Goal: Find specific page/section: Find specific page/section

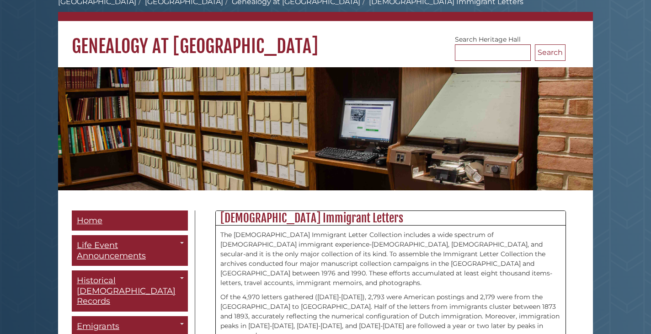
scroll to position [51, 0]
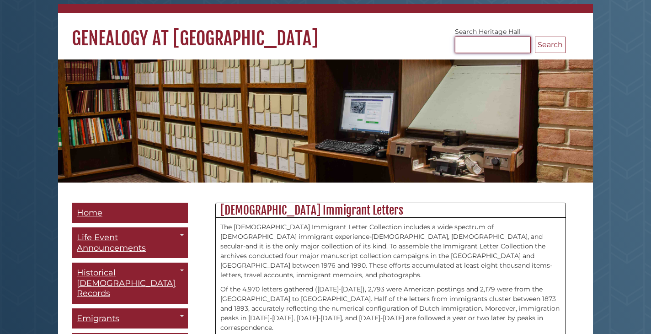
click at [495, 46] on input "Search [GEOGRAPHIC_DATA]" at bounding box center [493, 45] width 76 height 16
type input "*******"
click at [535, 37] on button "Search" at bounding box center [550, 45] width 31 height 16
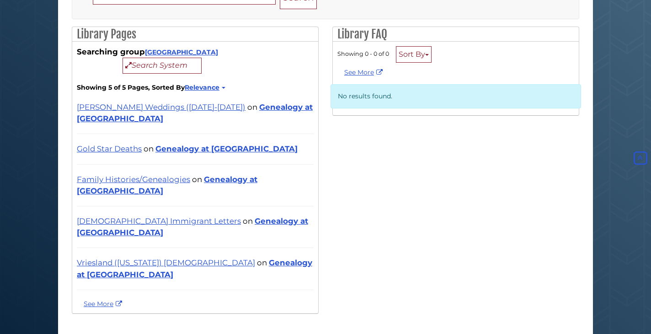
scroll to position [138, 0]
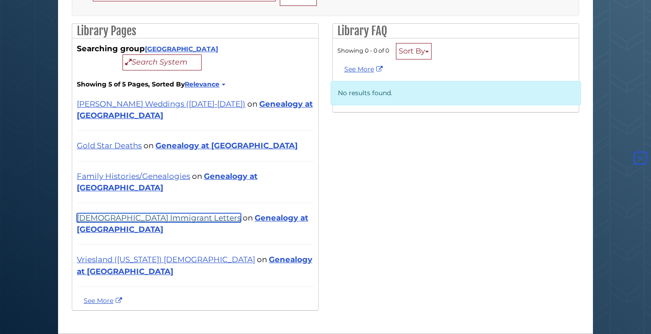
click at [133, 213] on link "[DEMOGRAPHIC_DATA] Immigrant Letters" at bounding box center [159, 217] width 164 height 9
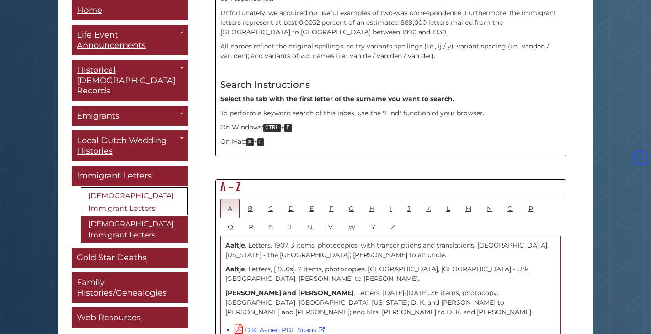
scroll to position [381, 0]
click at [350, 216] on link "W" at bounding box center [352, 225] width 22 height 19
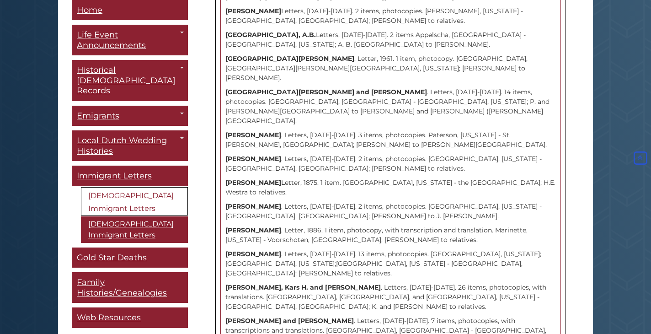
scroll to position [1328, 0]
